Goal: Find specific page/section: Find specific page/section

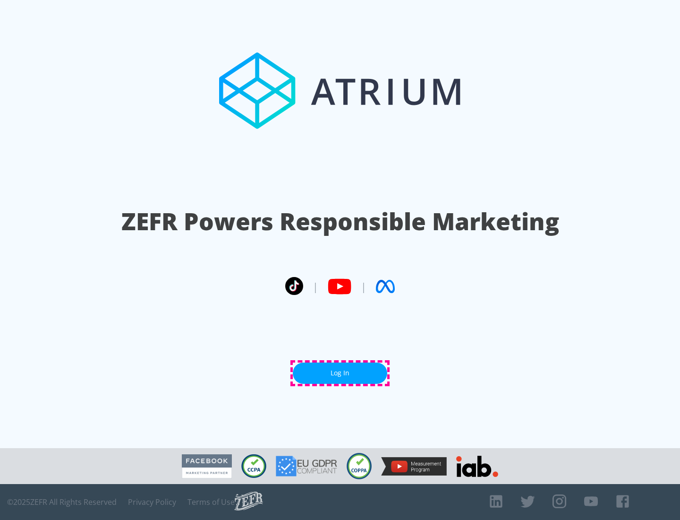
click at [340, 373] on link "Log In" at bounding box center [340, 372] width 94 height 21
